Goal: Information Seeking & Learning: Learn about a topic

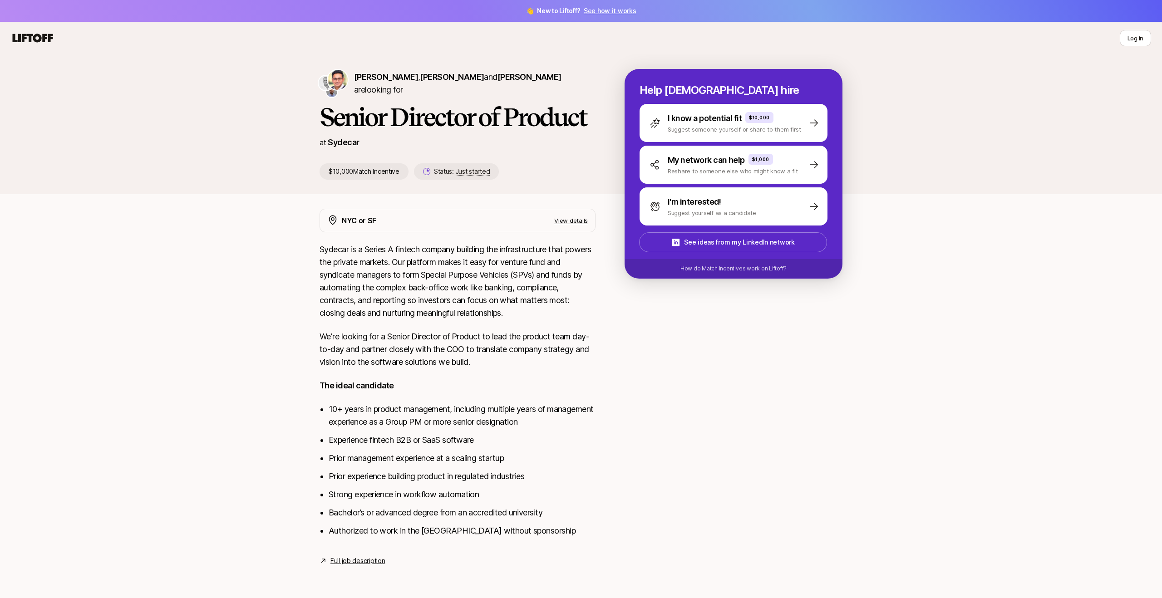
click at [602, 9] on link "See how it works" at bounding box center [610, 11] width 53 height 8
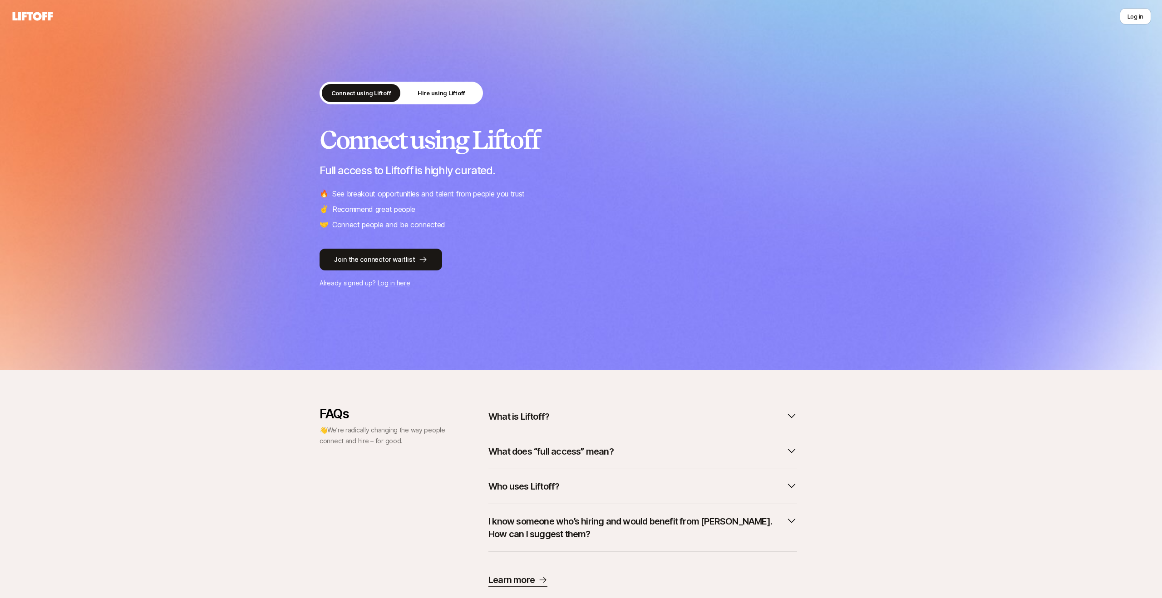
click at [552, 451] on p "What does “full access” mean?" at bounding box center [550, 451] width 125 height 13
